Goal: Transaction & Acquisition: Download file/media

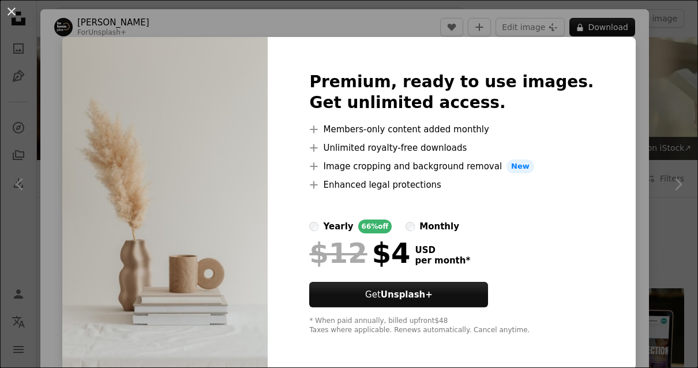
scroll to position [8906, 0]
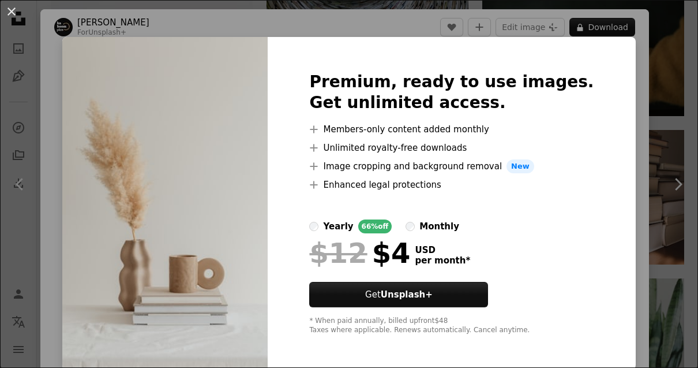
click at [632, 83] on div "An X shape Premium, ready to use images. Get unlimited access. A plus sign Memb…" at bounding box center [349, 184] width 698 height 368
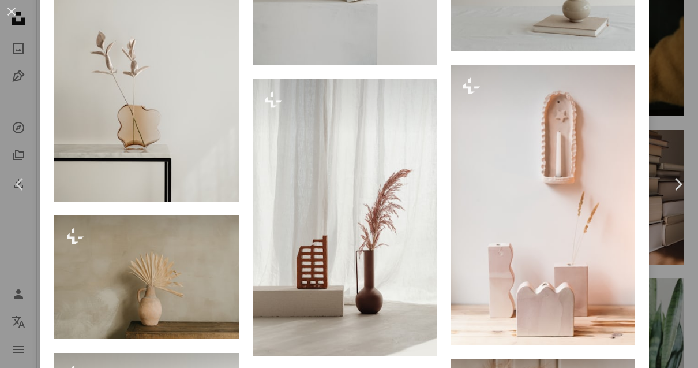
scroll to position [1923, 0]
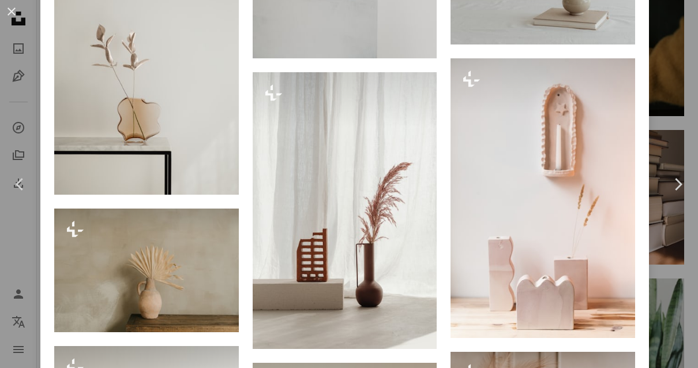
click at [190, 106] on img at bounding box center [146, 56] width 185 height 276
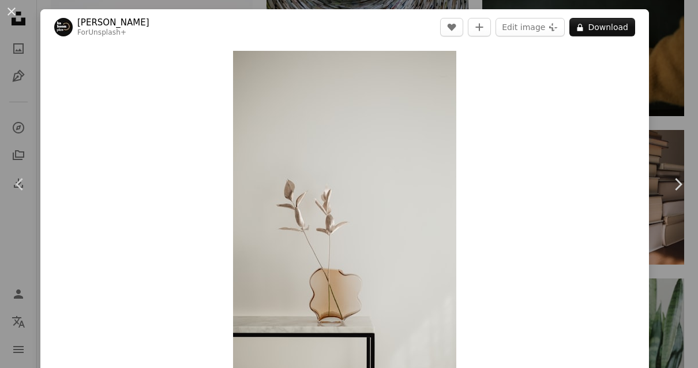
click at [12, 12] on button "An X shape" at bounding box center [12, 12] width 14 height 14
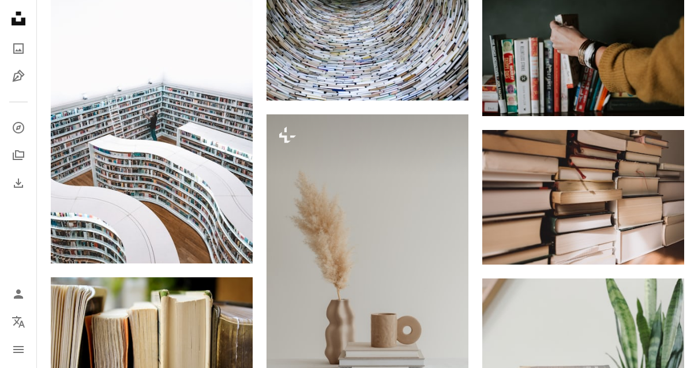
click at [386, 313] on img at bounding box center [368, 265] width 202 height 303
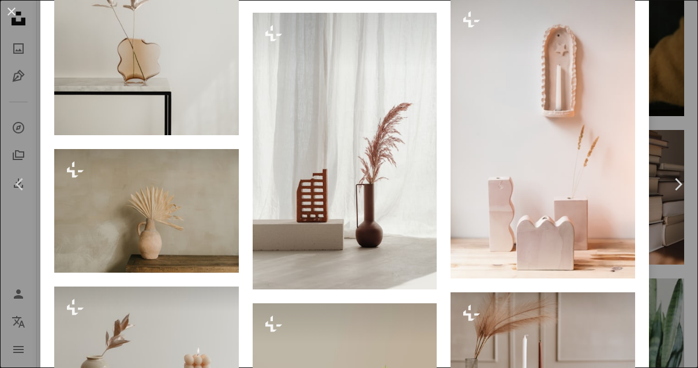
scroll to position [2043, 0]
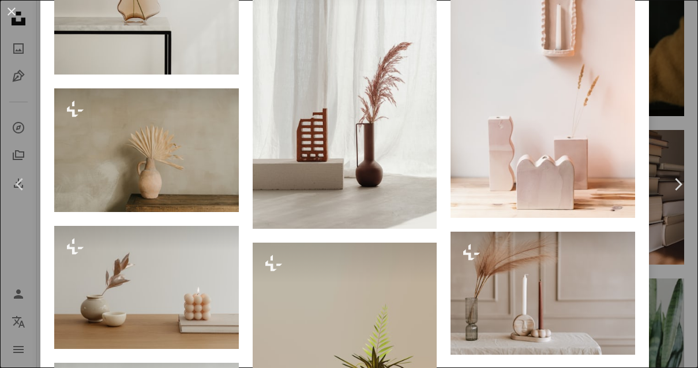
click at [195, 192] on img at bounding box center [146, 149] width 185 height 123
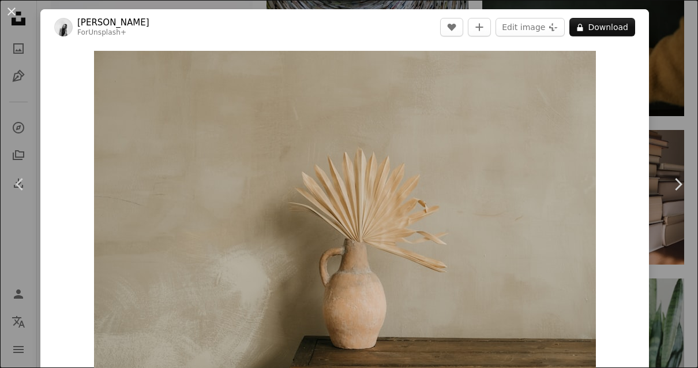
click at [630, 22] on button "A lock Download" at bounding box center [603, 27] width 66 height 18
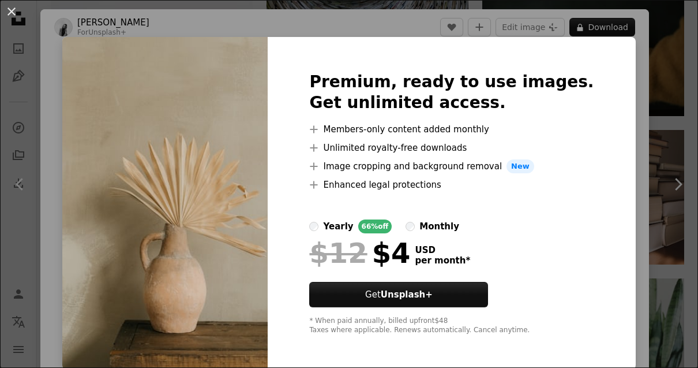
click at [642, 77] on div "An X shape Premium, ready to use images. Get unlimited access. A plus sign Memb…" at bounding box center [349, 184] width 698 height 368
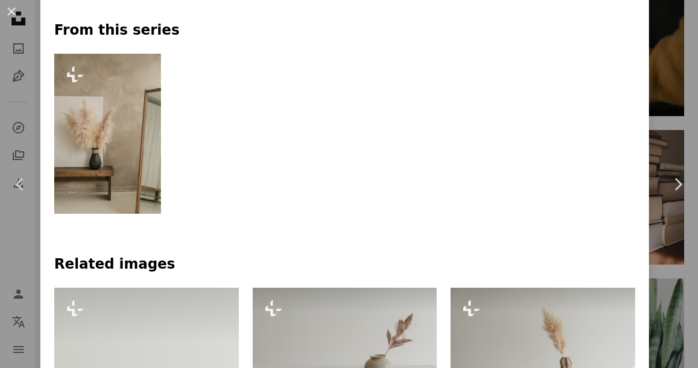
scroll to position [541, 0]
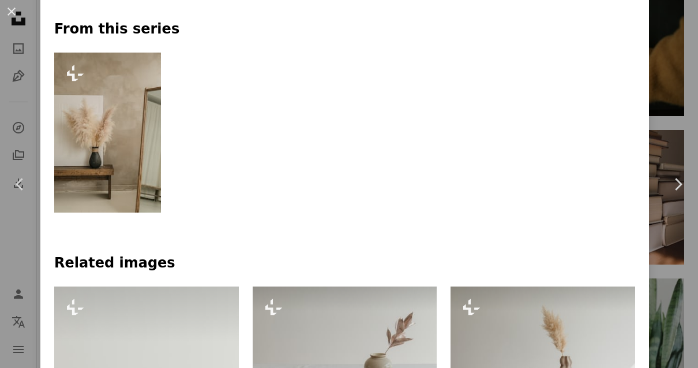
click at [112, 172] on img at bounding box center [107, 133] width 107 height 160
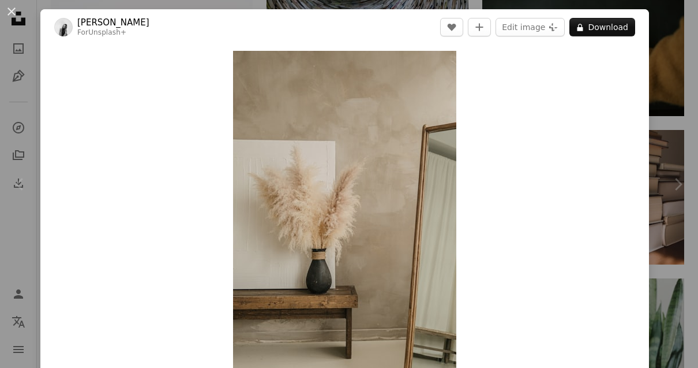
click at [612, 28] on button "A lock Download" at bounding box center [603, 27] width 66 height 18
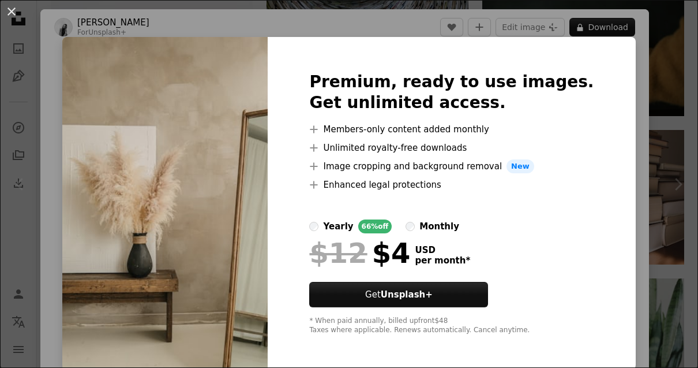
click at [639, 119] on div "An X shape Premium, ready to use images. Get unlimited access. A plus sign Memb…" at bounding box center [349, 184] width 698 height 368
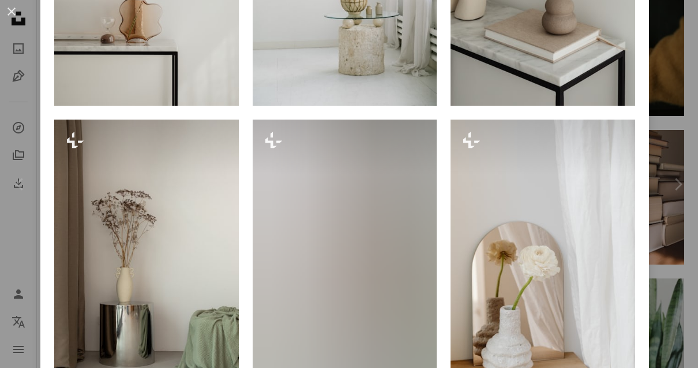
scroll to position [1005, 0]
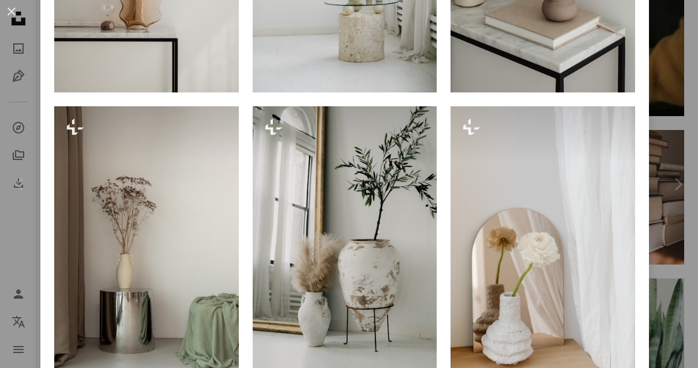
click at [216, 338] on img at bounding box center [146, 244] width 185 height 276
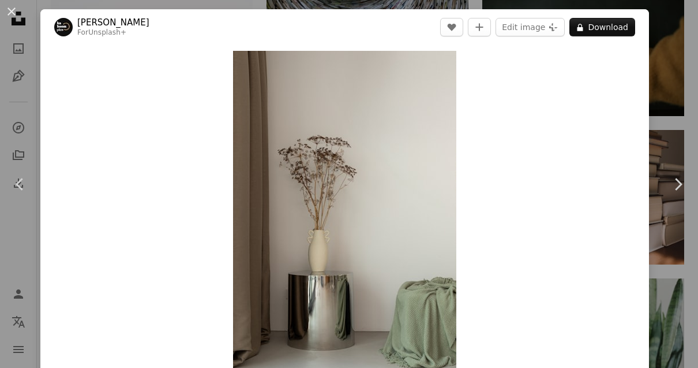
click at [17, 13] on button "An X shape" at bounding box center [12, 12] width 14 height 14
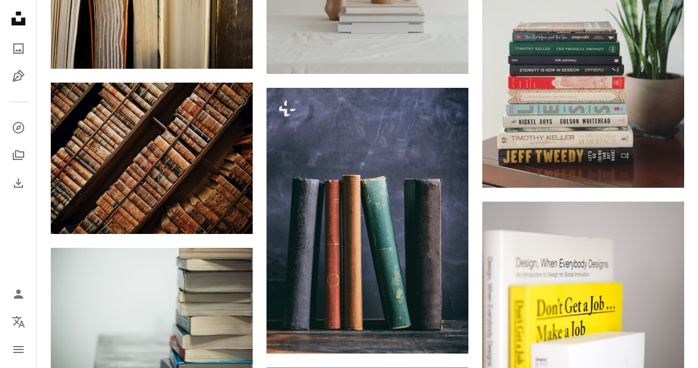
scroll to position [9249, 0]
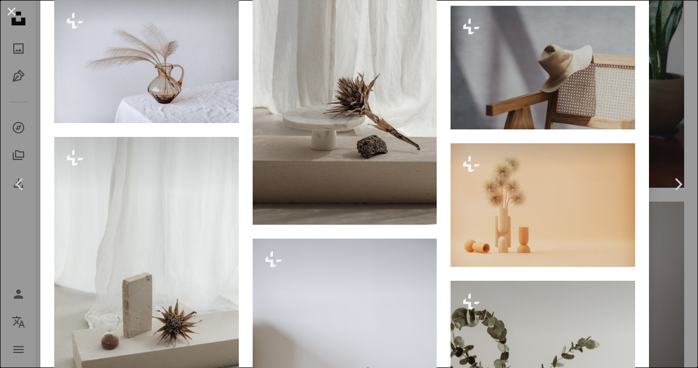
scroll to position [2838, 0]
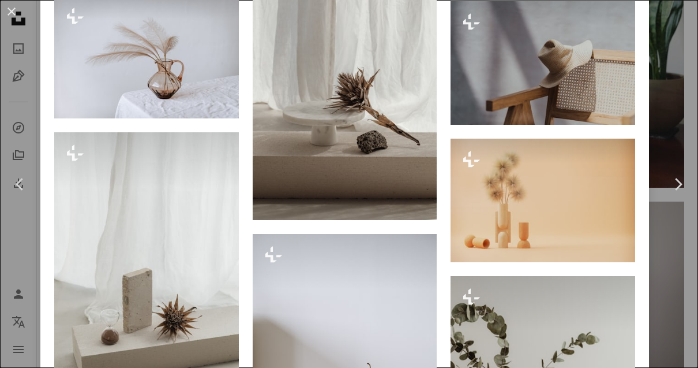
click at [422, 163] on img at bounding box center [345, 81] width 185 height 277
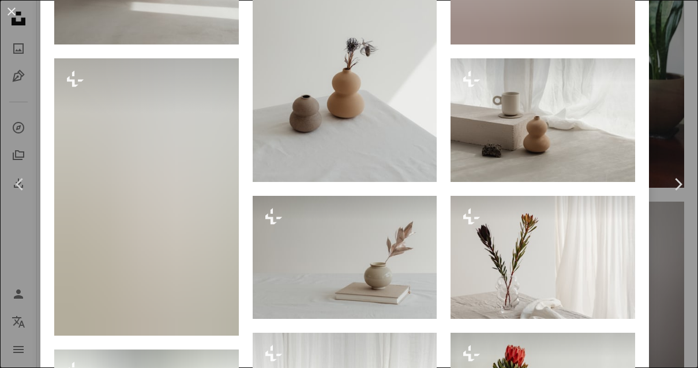
scroll to position [1328, 0]
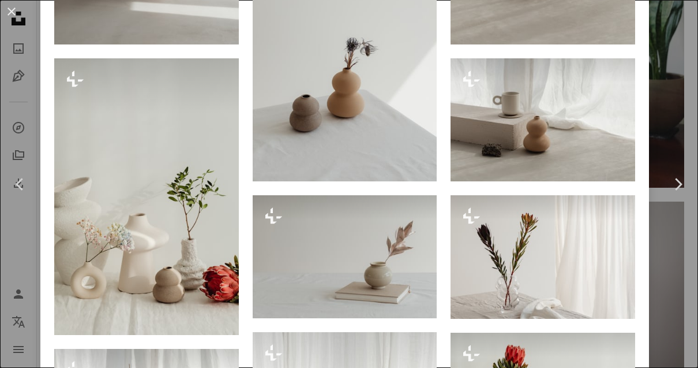
click at [617, 138] on img at bounding box center [543, 119] width 185 height 123
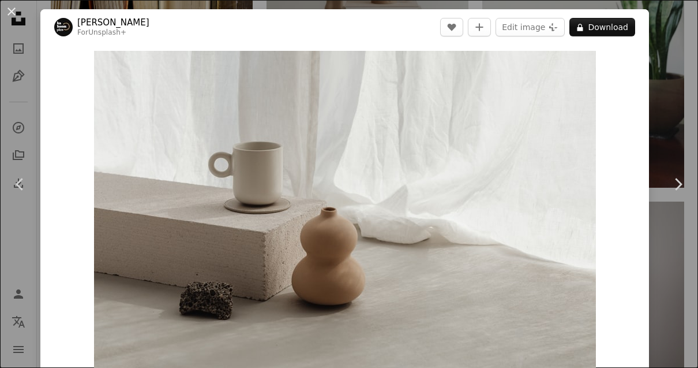
click at [14, 8] on button "An X shape" at bounding box center [12, 12] width 14 height 14
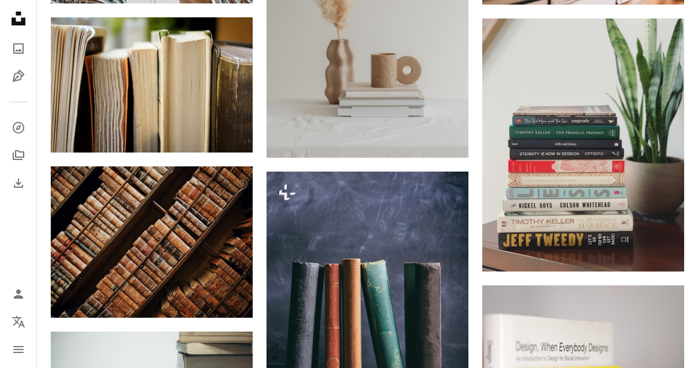
scroll to position [9166, 0]
click at [411, 66] on img at bounding box center [368, 6] width 202 height 303
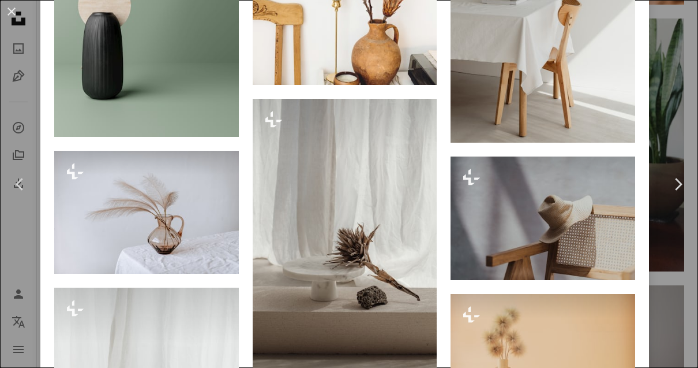
scroll to position [2685, 0]
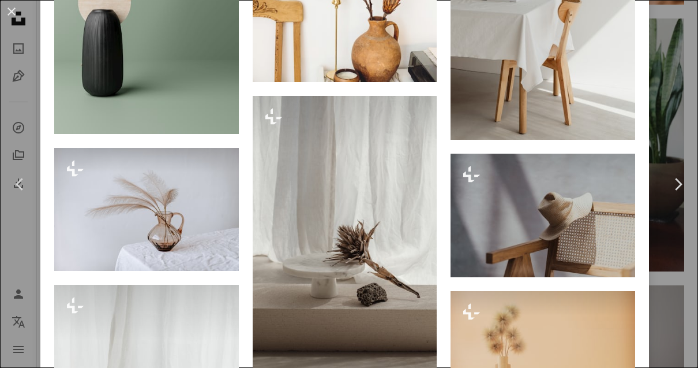
click at [396, 260] on img at bounding box center [345, 234] width 185 height 277
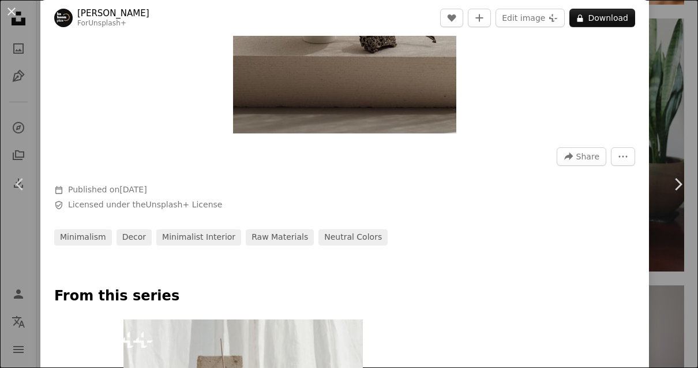
scroll to position [255, 0]
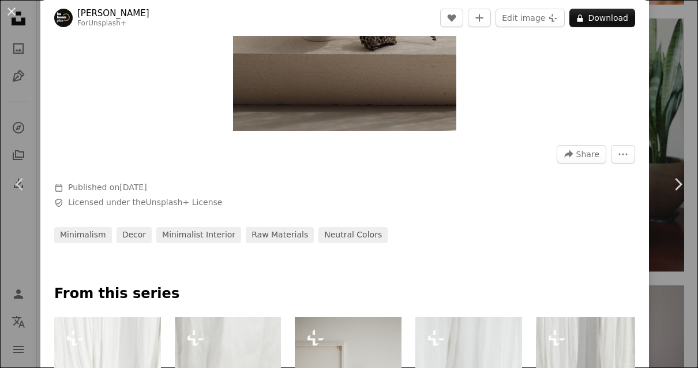
click at [189, 243] on link "minimalist interior" at bounding box center [198, 235] width 85 height 16
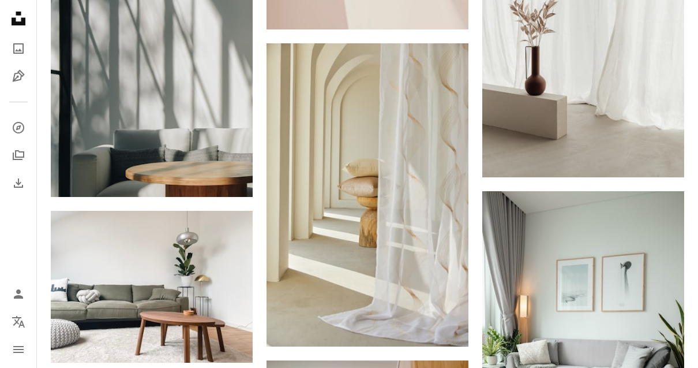
scroll to position [710, 0]
click at [447, 323] on icon "Arrow pointing down" at bounding box center [445, 325] width 9 height 14
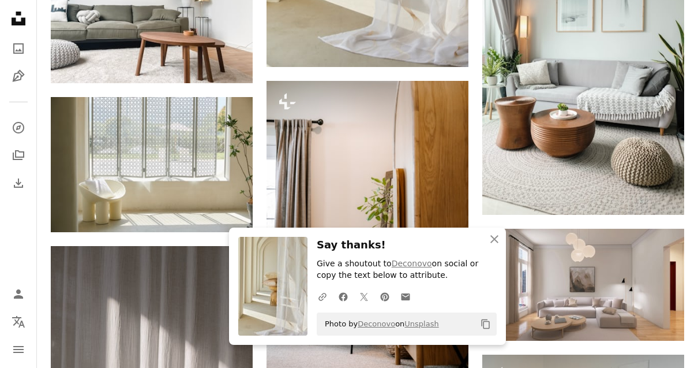
scroll to position [984, 0]
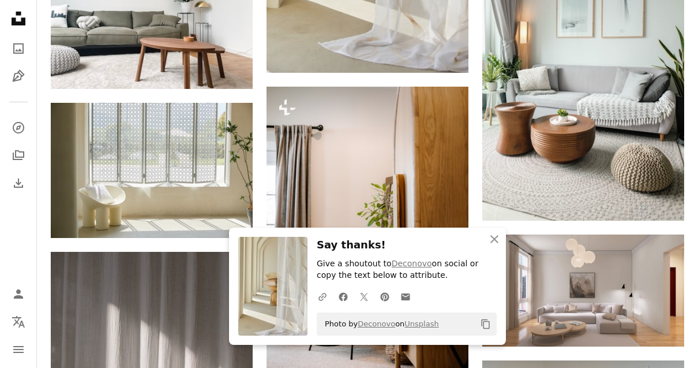
click at [192, 189] on img at bounding box center [152, 170] width 202 height 135
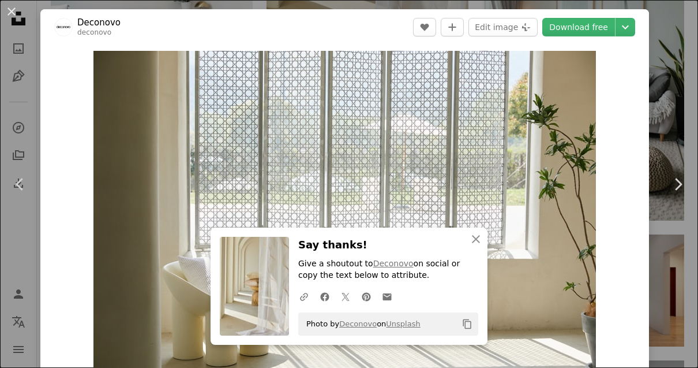
click at [12, 8] on button "An X shape" at bounding box center [12, 12] width 14 height 14
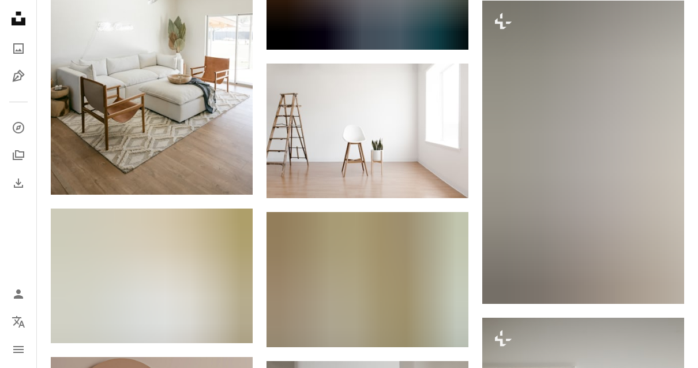
scroll to position [1902, 0]
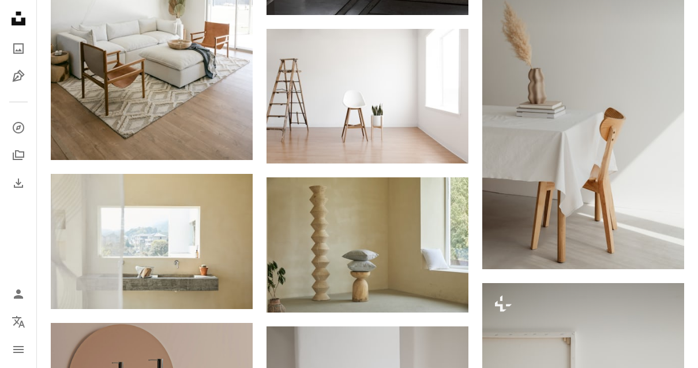
click at [659, 185] on img at bounding box center [583, 118] width 202 height 303
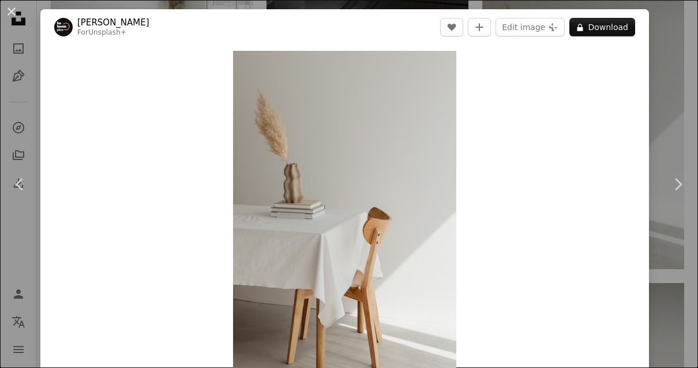
click at [11, 10] on button "An X shape" at bounding box center [12, 12] width 14 height 14
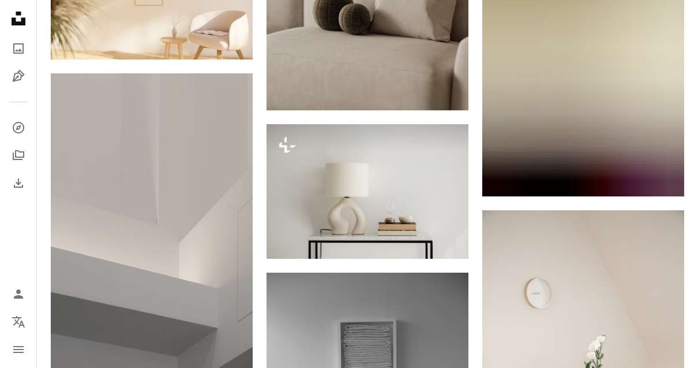
scroll to position [2813, 0]
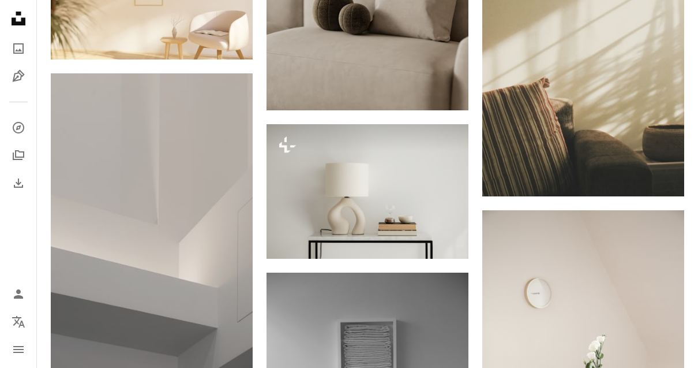
click at [355, 183] on img at bounding box center [368, 191] width 202 height 135
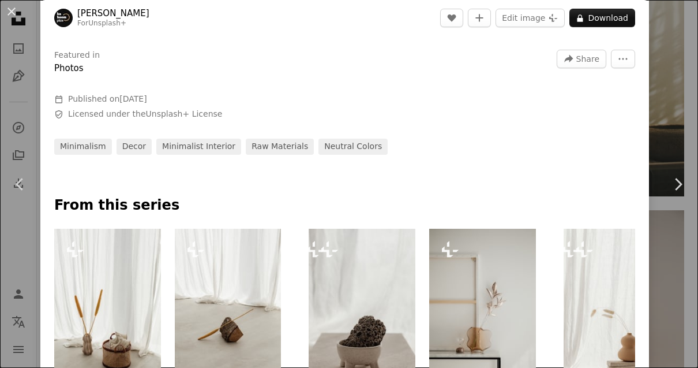
scroll to position [401, 0]
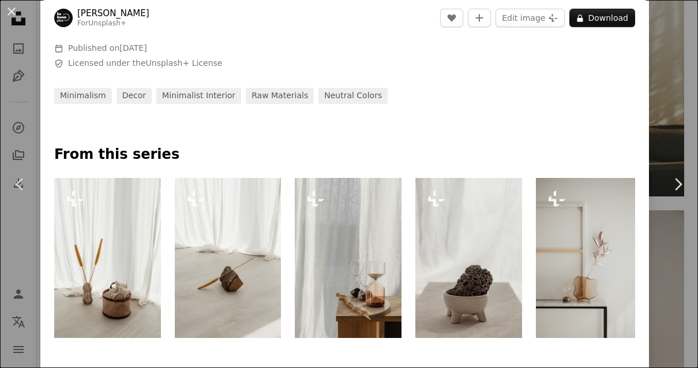
click at [273, 104] on link "raw materials" at bounding box center [280, 96] width 68 height 16
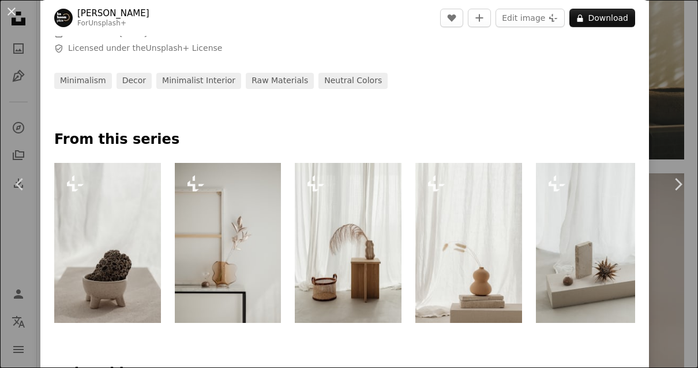
scroll to position [417, 0]
click at [337, 88] on link "neutral colors" at bounding box center [353, 80] width 69 height 16
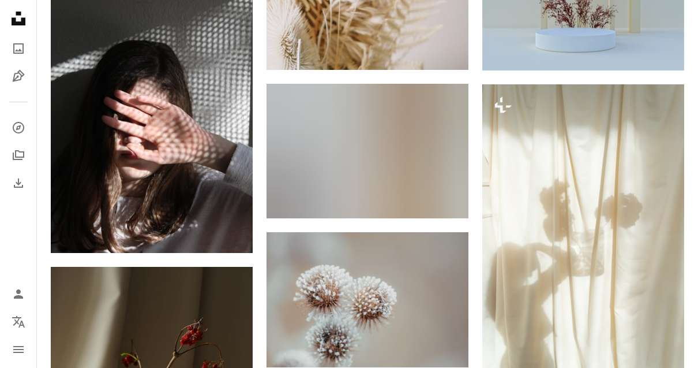
scroll to position [814, 0]
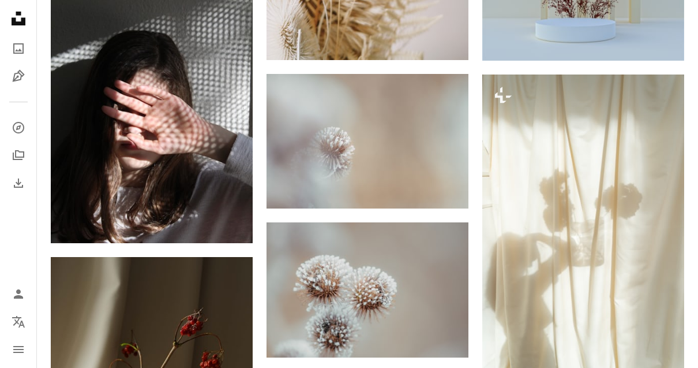
click at [374, 291] on img at bounding box center [368, 289] width 202 height 135
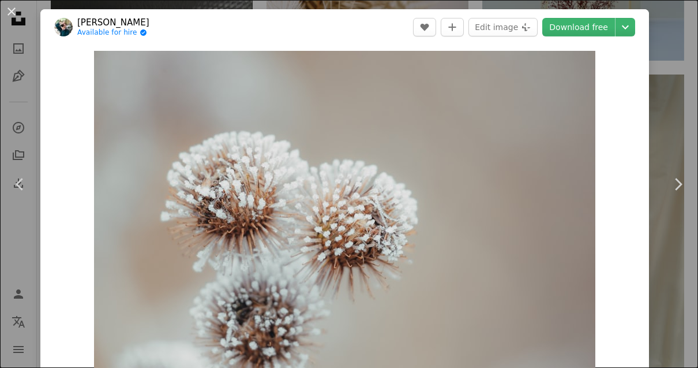
click at [590, 24] on link "Download free" at bounding box center [578, 27] width 73 height 18
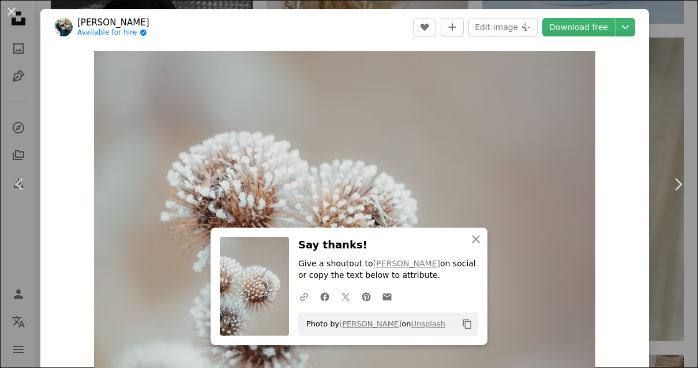
click at [676, 193] on icon "Chevron right" at bounding box center [678, 184] width 18 height 18
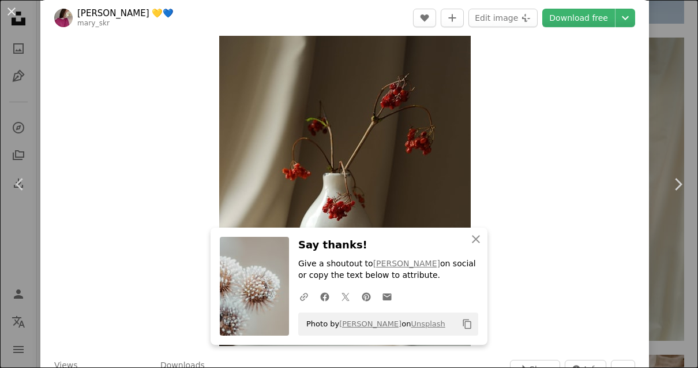
scroll to position [37, 0]
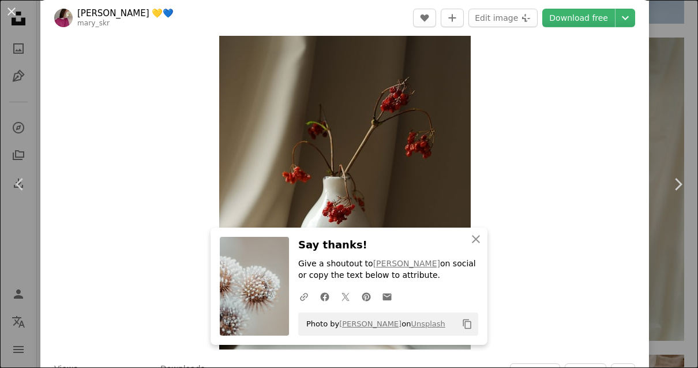
click at [474, 246] on icon "An X shape" at bounding box center [476, 239] width 14 height 14
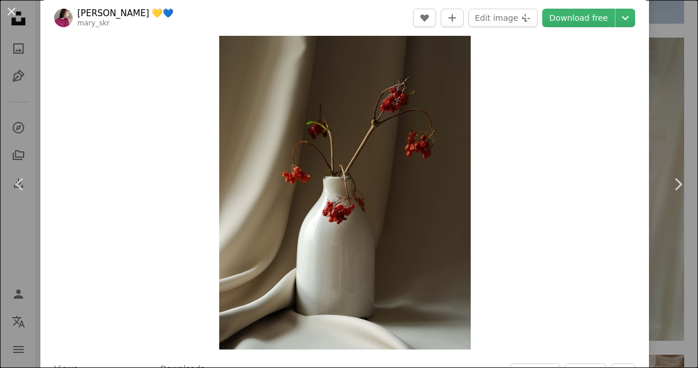
click at [679, 190] on icon at bounding box center [679, 184] width 8 height 12
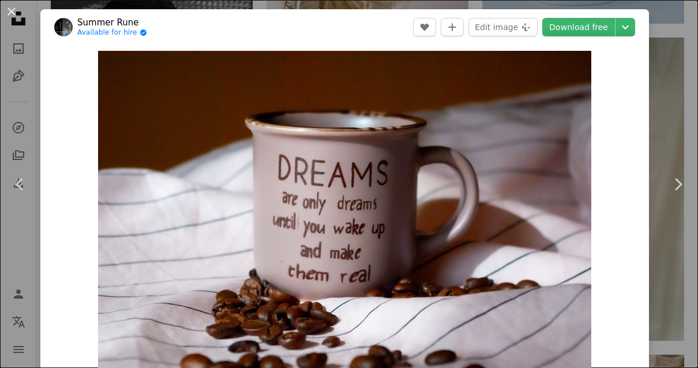
click at [675, 193] on icon "Chevron right" at bounding box center [678, 184] width 18 height 18
click at [677, 108] on div "An X shape Chevron left Chevron right Summer Rune Available for hire A checkmar…" at bounding box center [349, 184] width 698 height 368
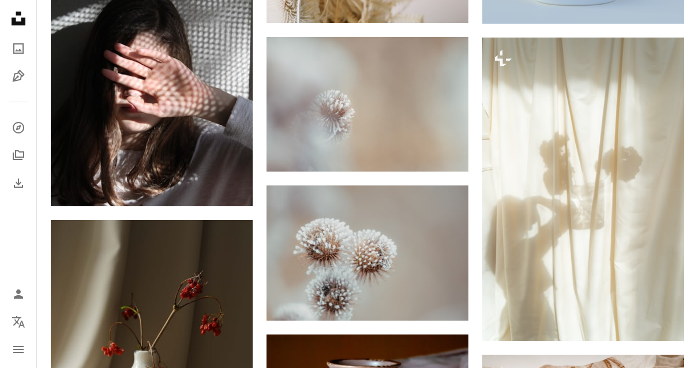
click at [389, 106] on img at bounding box center [368, 104] width 202 height 135
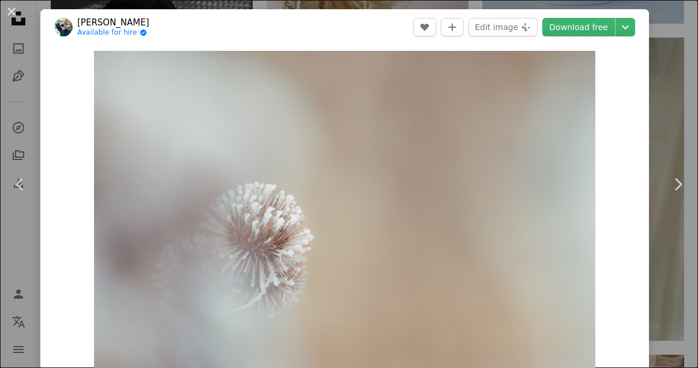
click at [14, 16] on button "An X shape" at bounding box center [12, 12] width 14 height 14
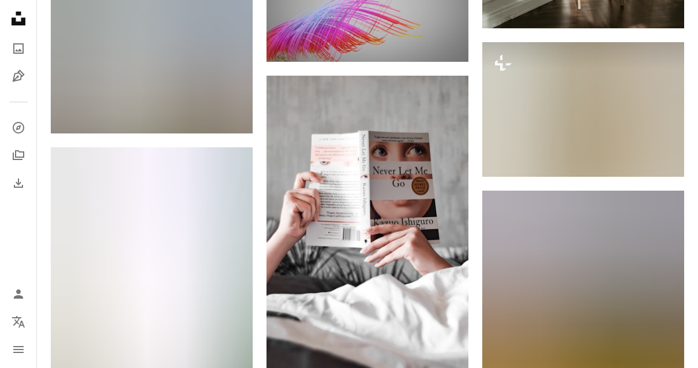
scroll to position [2262, 0]
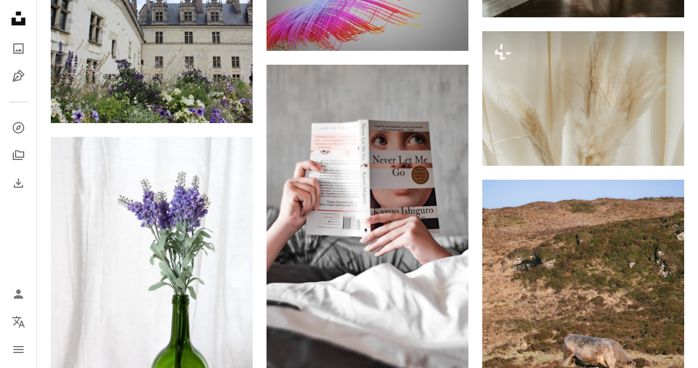
click at [589, 88] on img at bounding box center [583, 98] width 202 height 135
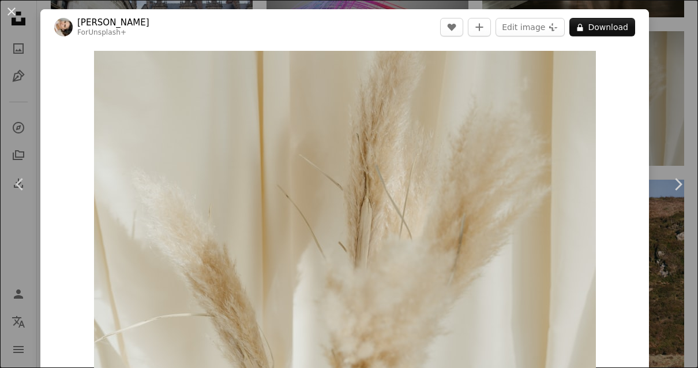
click at [10, 12] on button "An X shape" at bounding box center [12, 12] width 14 height 14
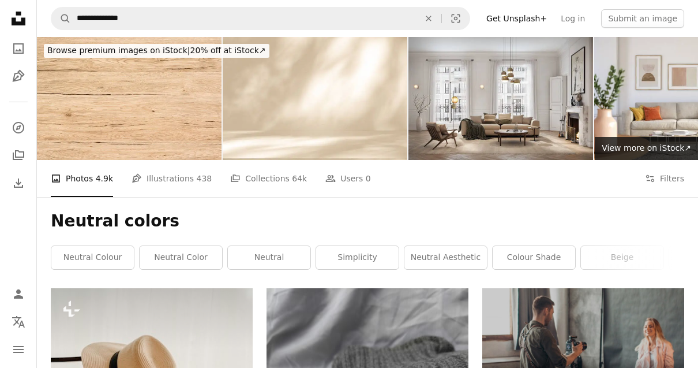
click at [441, 257] on link "neutral aesthetic" at bounding box center [445, 257] width 83 height 23
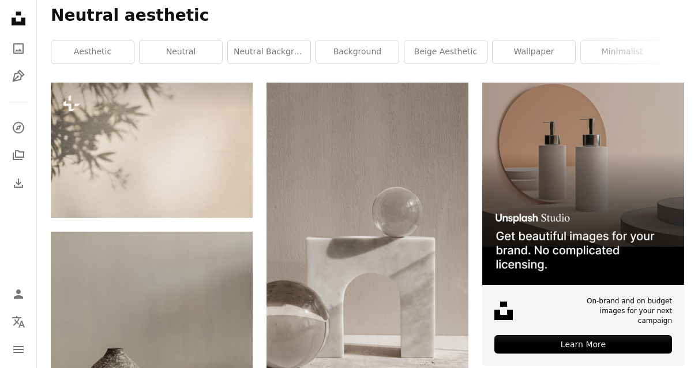
scroll to position [205, 0]
click at [443, 364] on icon "Download" at bounding box center [446, 364] width 8 height 8
click at [449, 357] on icon "Arrow pointing down" at bounding box center [445, 364] width 9 height 14
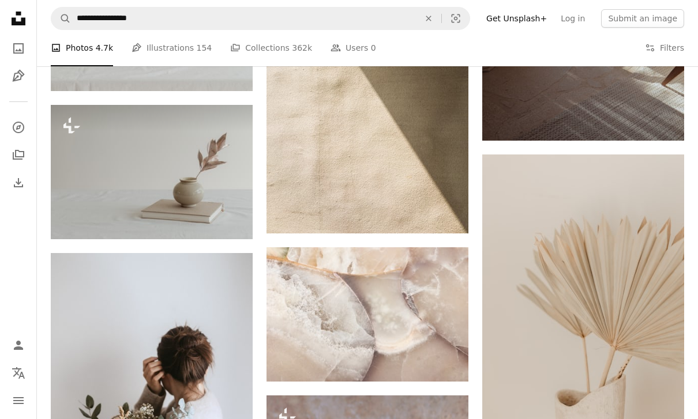
scroll to position [1579, 0]
click at [396, 331] on img at bounding box center [368, 315] width 202 height 135
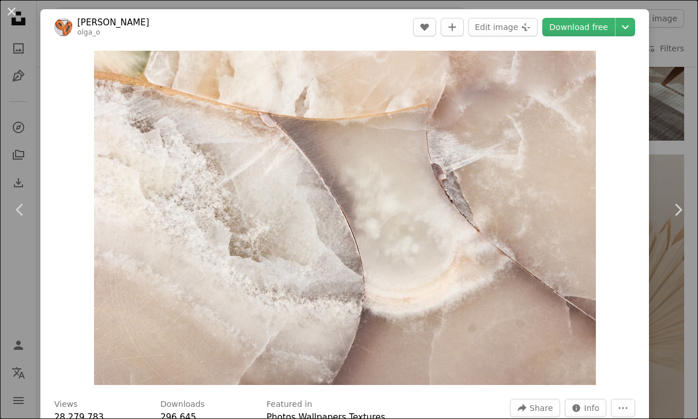
click at [12, 11] on button "An X shape" at bounding box center [12, 12] width 14 height 14
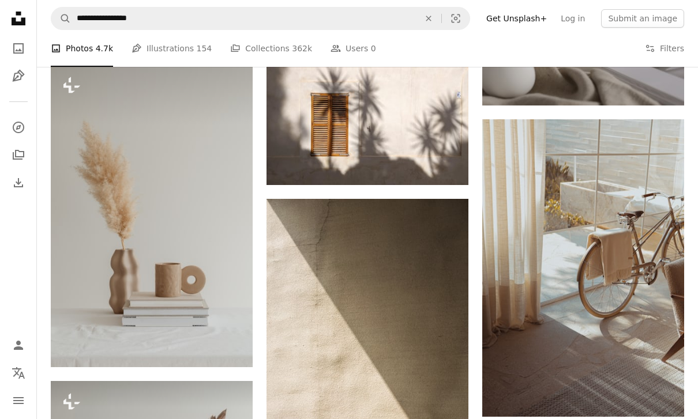
scroll to position [1302, 0]
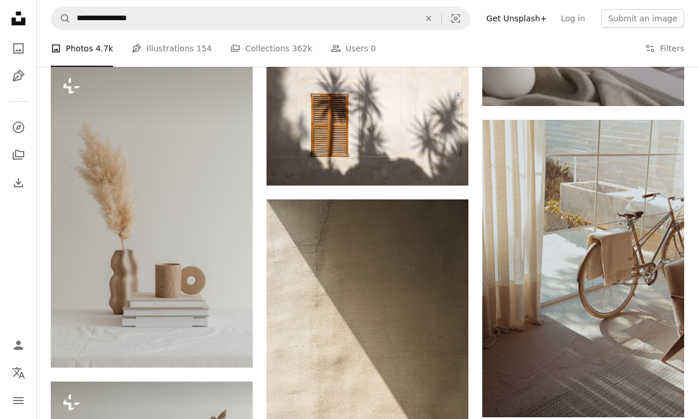
click at [616, 367] on img at bounding box center [583, 268] width 202 height 297
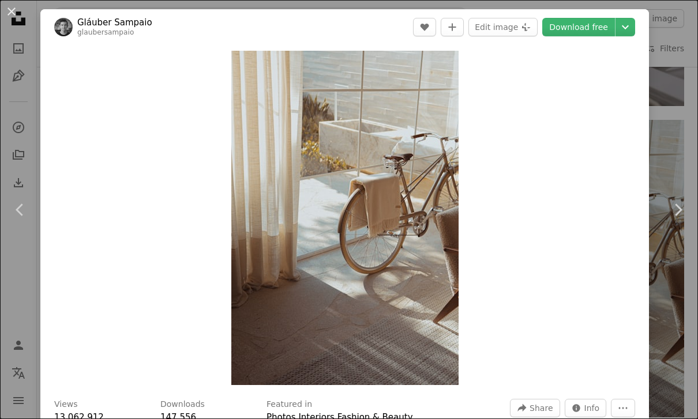
click at [604, 25] on link "Download free" at bounding box center [578, 27] width 73 height 18
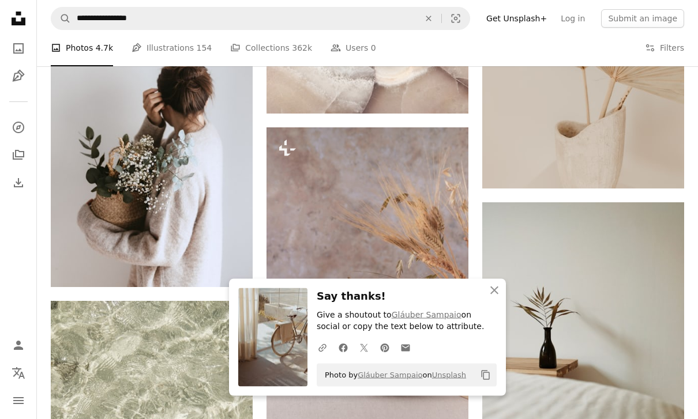
scroll to position [1865, 0]
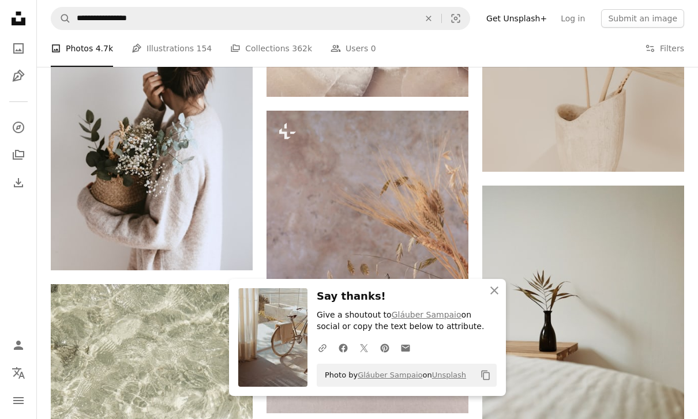
click at [497, 298] on icon "An X shape" at bounding box center [495, 291] width 14 height 14
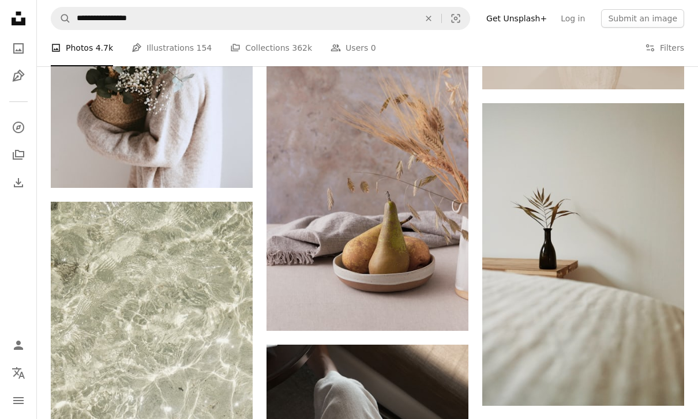
scroll to position [1947, 0]
click at [660, 367] on icon "Arrow pointing down" at bounding box center [661, 385] width 9 height 14
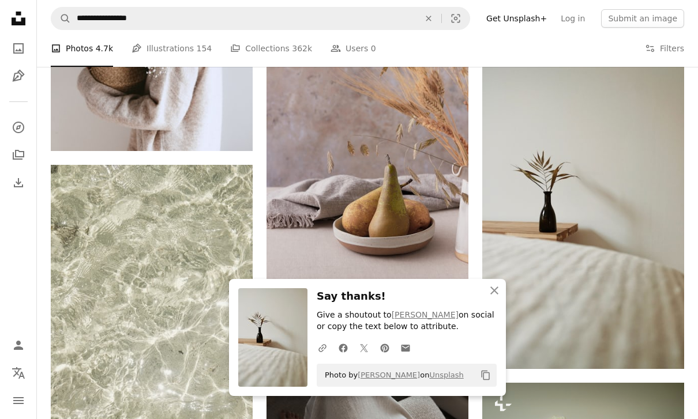
click at [495, 291] on icon "An X shape" at bounding box center [495, 291] width 14 height 14
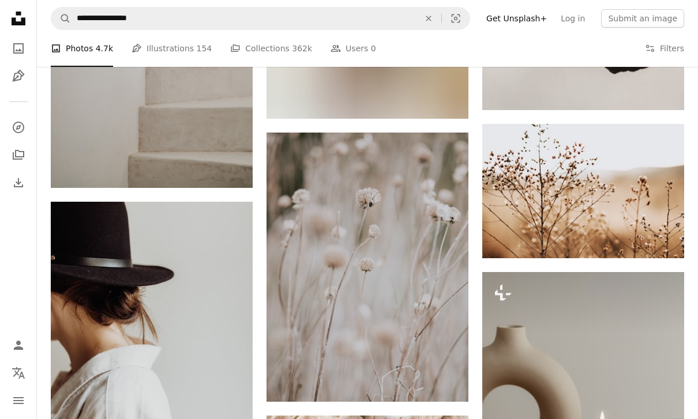
scroll to position [3546, 0]
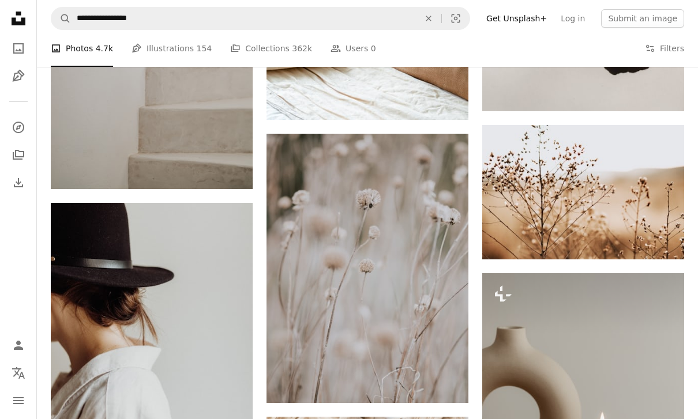
click at [454, 367] on link "Arrow pointing down" at bounding box center [445, 382] width 23 height 18
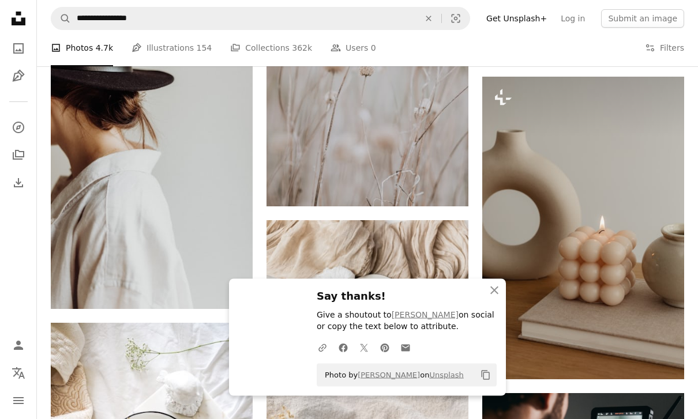
scroll to position [3739, 0]
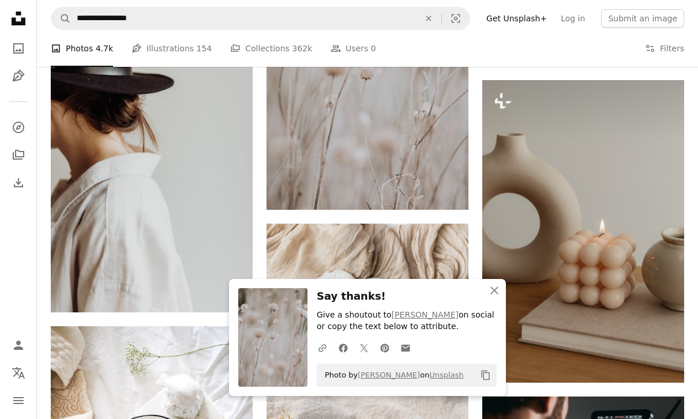
click at [400, 132] on img at bounding box center [368, 75] width 202 height 269
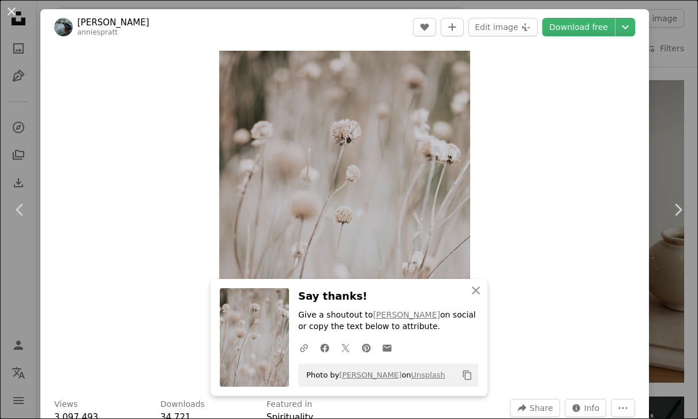
click at [475, 295] on icon "button" at bounding box center [476, 291] width 8 height 8
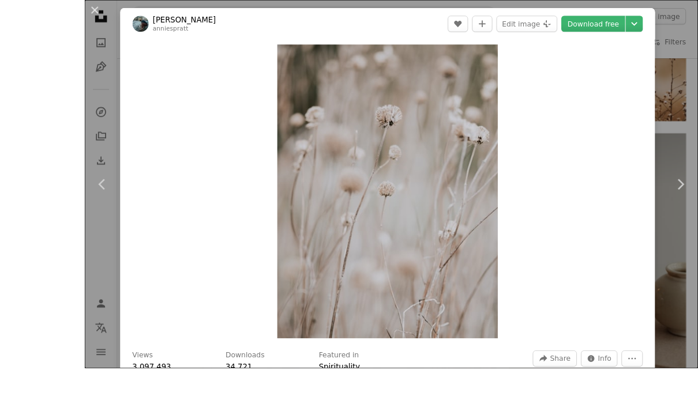
scroll to position [3775, 0]
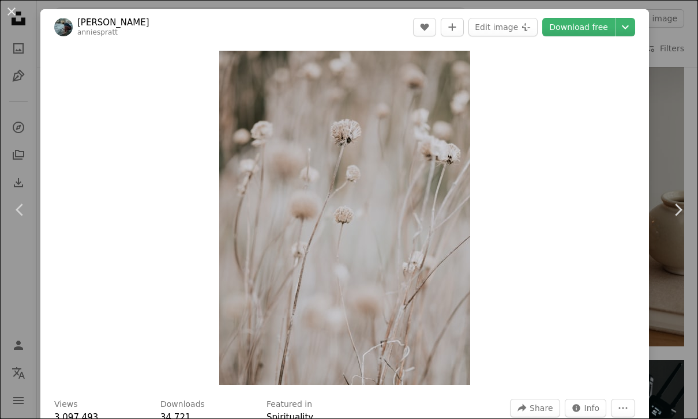
click at [9, 12] on button "An X shape" at bounding box center [12, 12] width 14 height 14
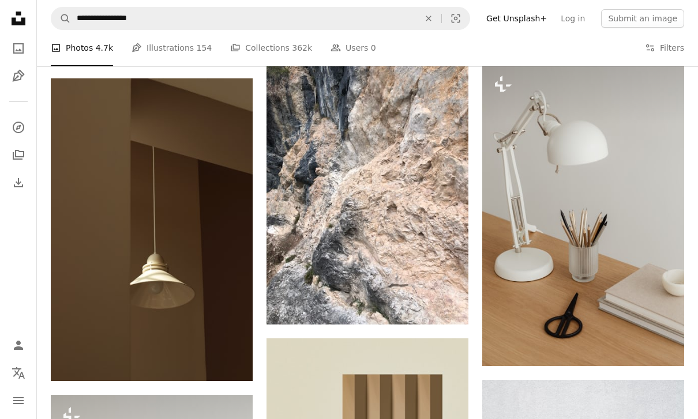
scroll to position [6235, 0]
click at [381, 213] on img at bounding box center [368, 190] width 202 height 269
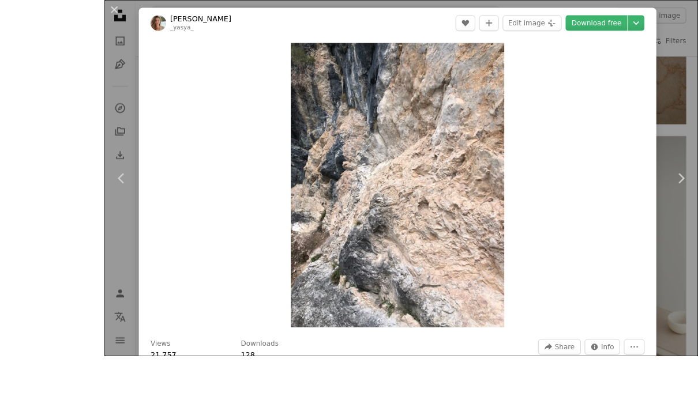
scroll to position [6269, 0]
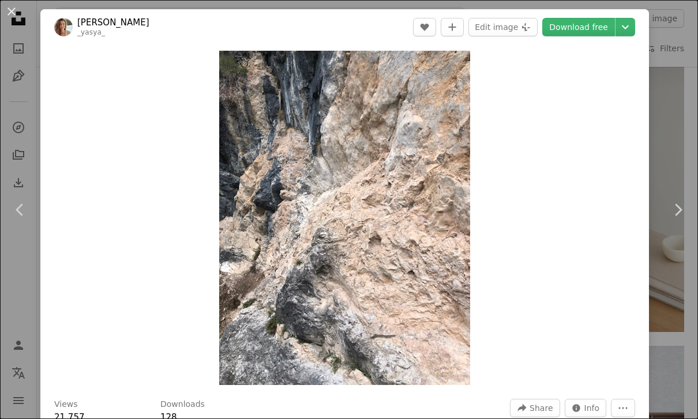
click at [698, 193] on link "Chevron right" at bounding box center [678, 210] width 40 height 111
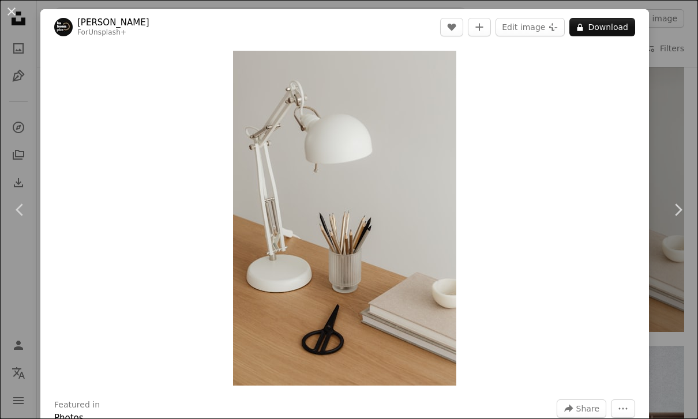
click at [8, 13] on button "An X shape" at bounding box center [12, 12] width 14 height 14
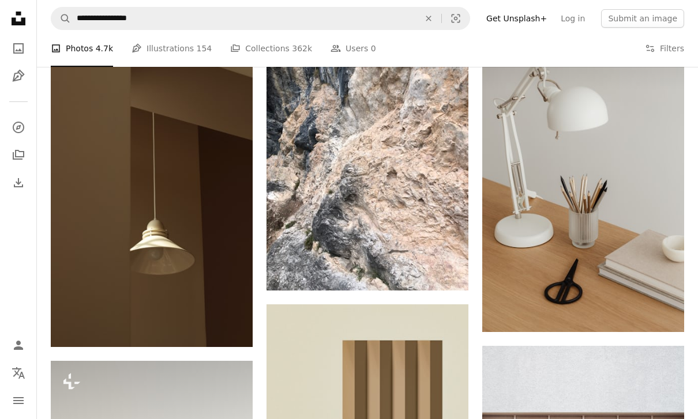
scroll to position [6235, 0]
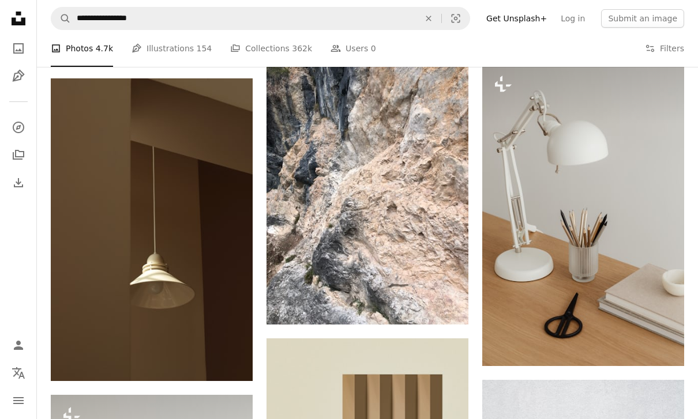
click at [447, 301] on icon "Arrow pointing down" at bounding box center [445, 304] width 9 height 14
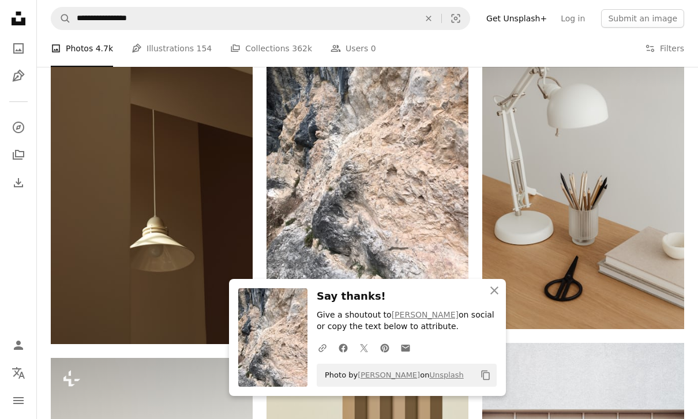
click at [499, 292] on icon "An X shape" at bounding box center [495, 291] width 14 height 14
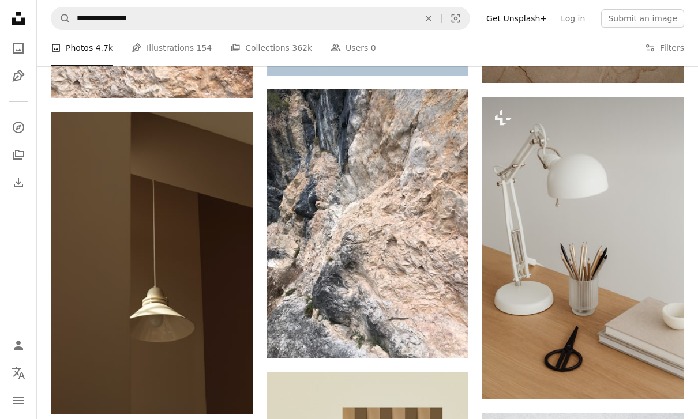
scroll to position [6205, 0]
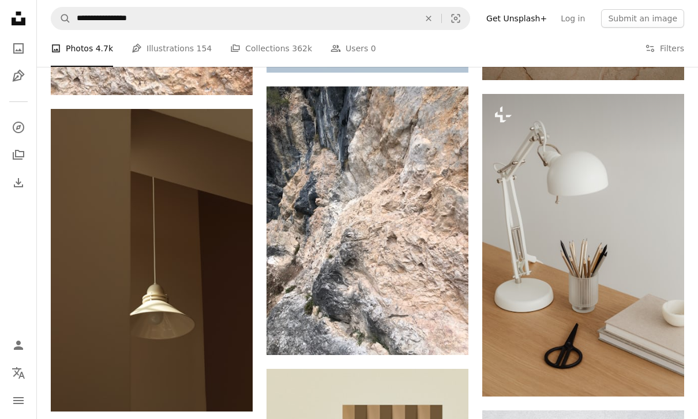
click at [458, 241] on img at bounding box center [368, 221] width 202 height 269
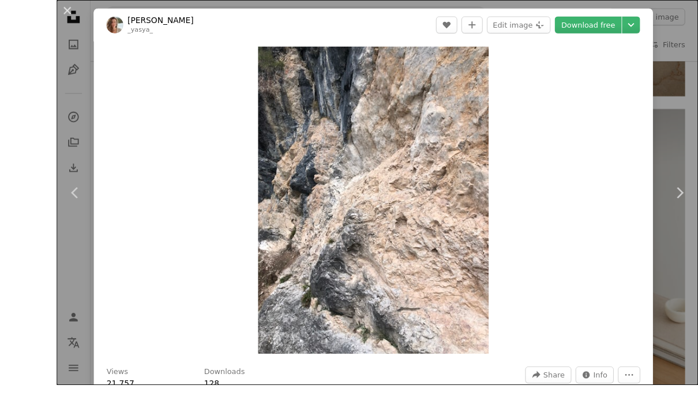
scroll to position [6235, 0]
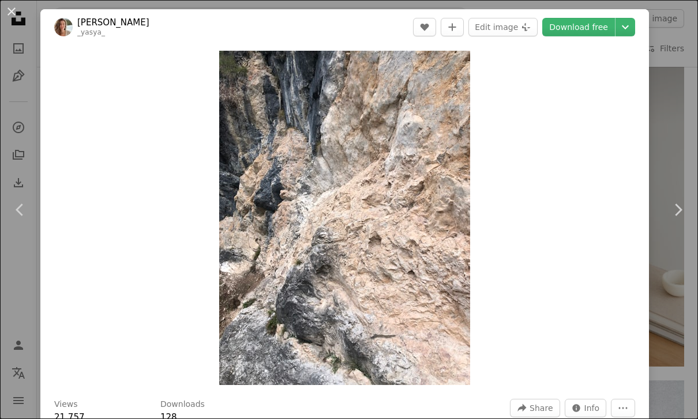
click at [688, 199] on link "Chevron right" at bounding box center [678, 210] width 40 height 111
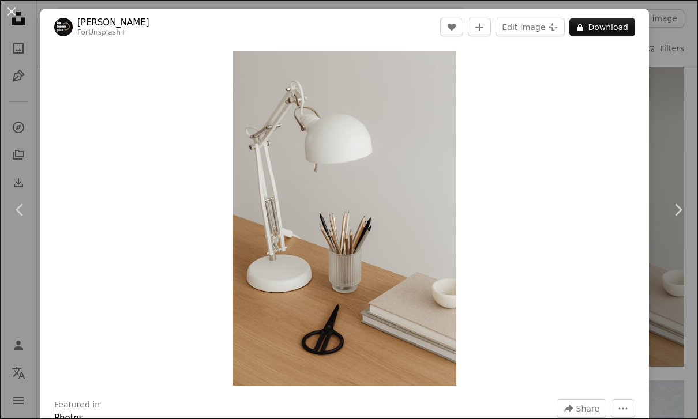
click at [670, 216] on icon "Chevron right" at bounding box center [678, 210] width 18 height 18
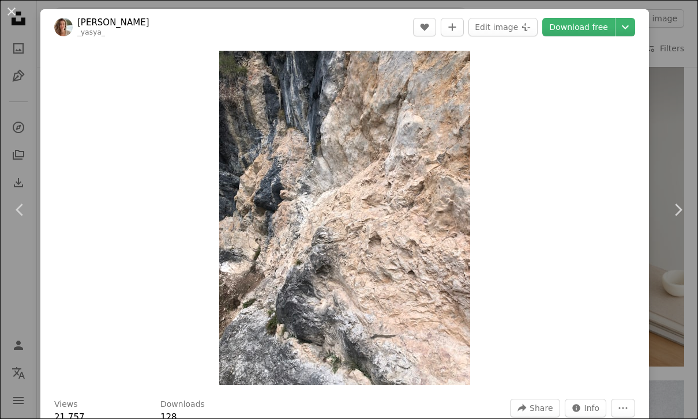
click at [683, 102] on div "An X shape Chevron left Chevron right [PERSON_NAME] _yasya_ A heart A plus sign…" at bounding box center [349, 209] width 698 height 419
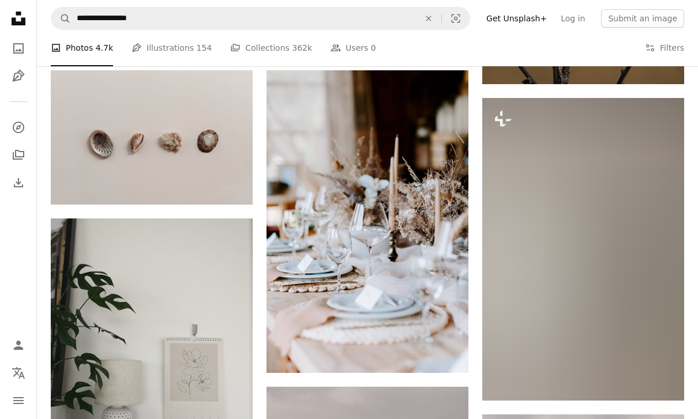
scroll to position [6872, 0]
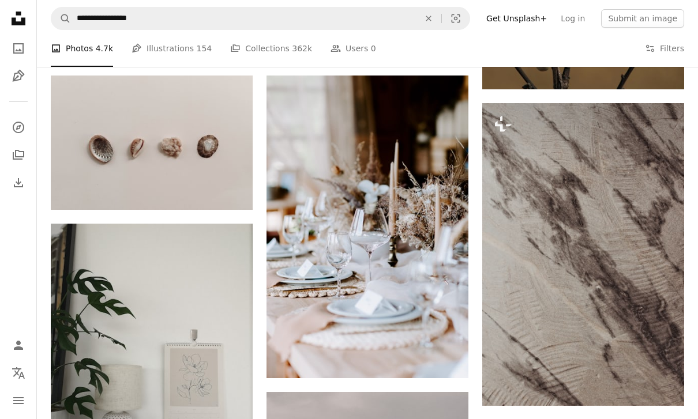
click at [647, 275] on img at bounding box center [583, 254] width 202 height 303
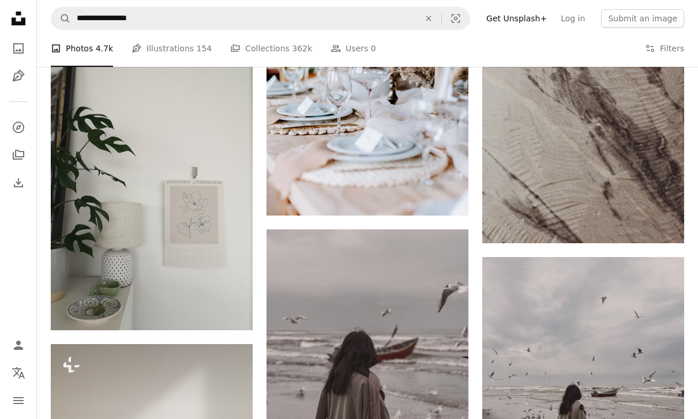
scroll to position [7145, 0]
